Goal: Information Seeking & Learning: Learn about a topic

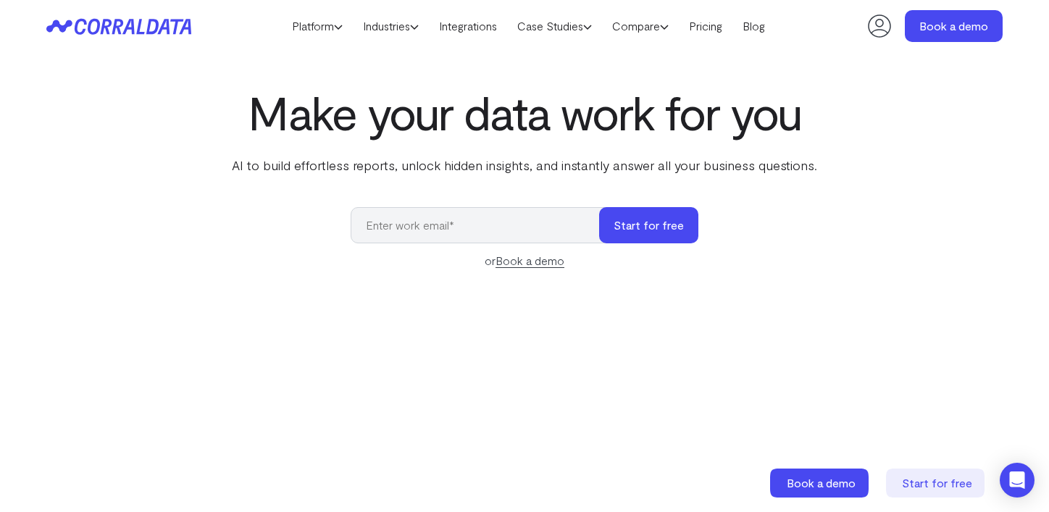
scroll to position [25, 0]
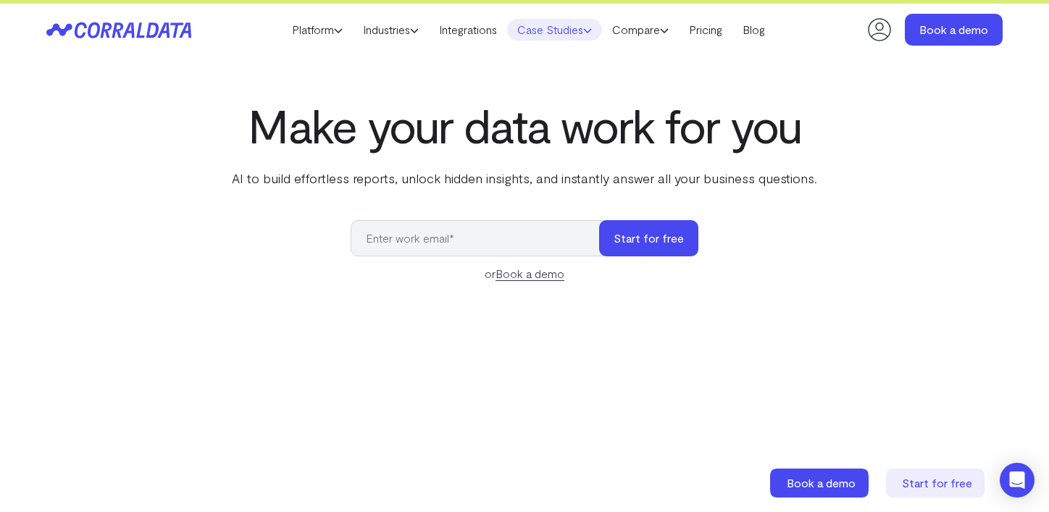
click at [538, 30] on link "Case Studies" at bounding box center [554, 30] width 95 height 22
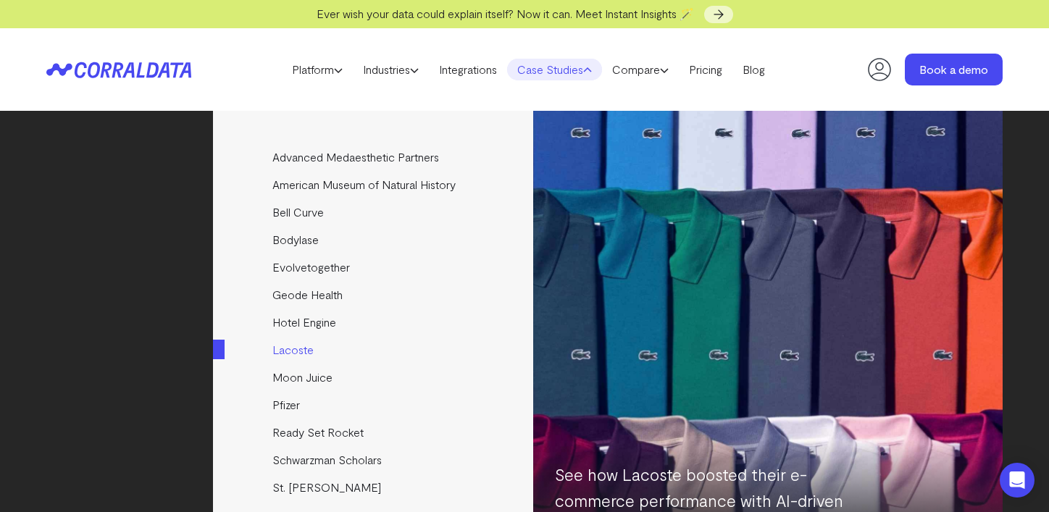
click at [307, 356] on link "Lacoste" at bounding box center [374, 350] width 322 height 28
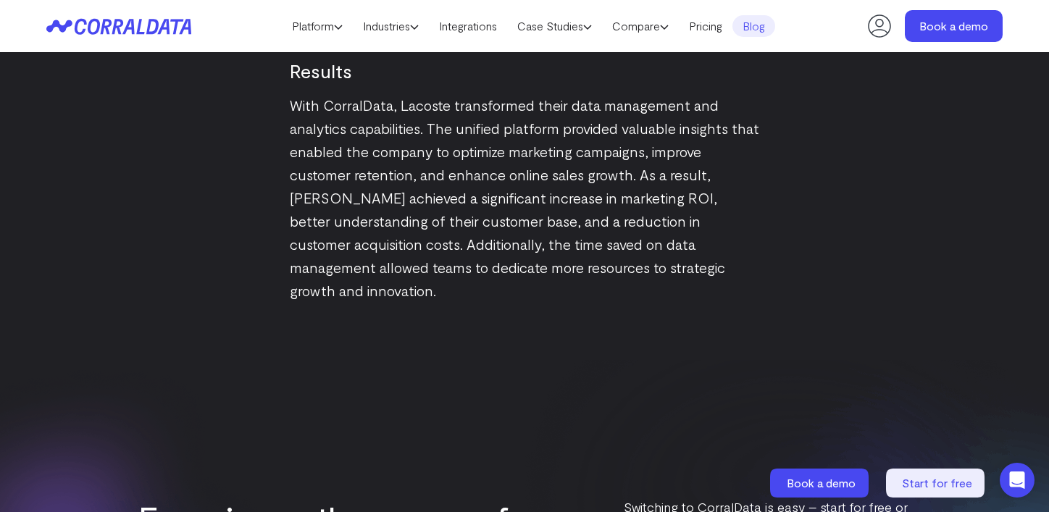
scroll to position [2100, 0]
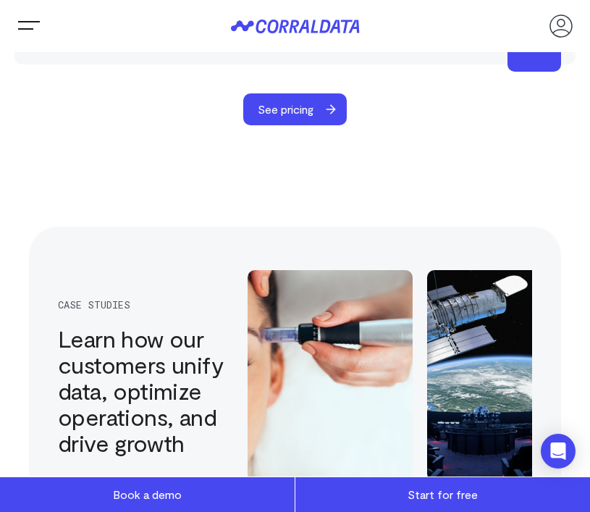
scroll to position [4267, 0]
